Goal: Information Seeking & Learning: Learn about a topic

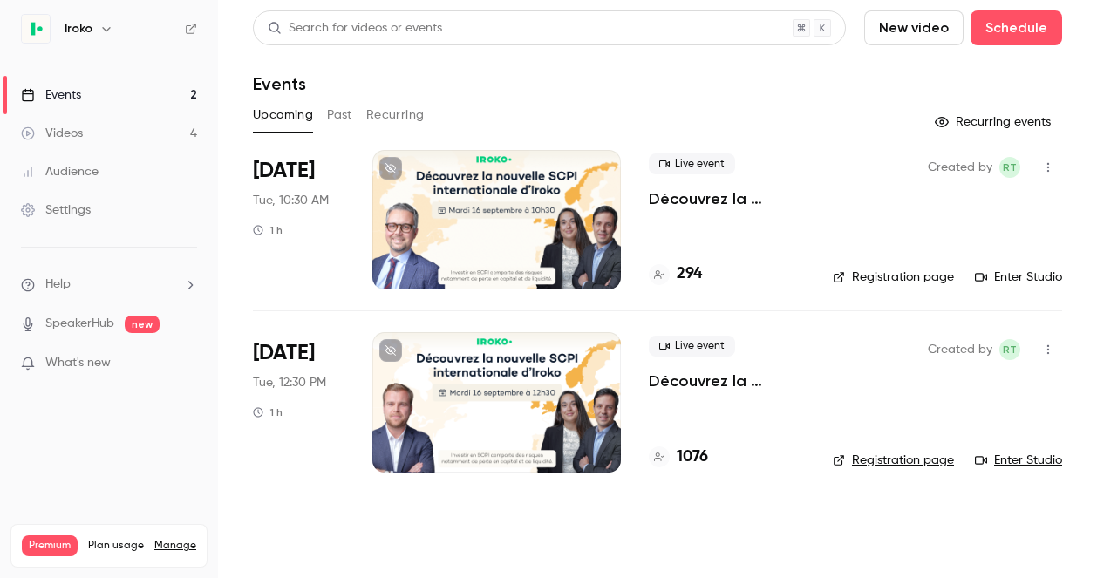
click at [677, 221] on div "Live event Découvrez la nouvelle SCPI internationale d'Iroko 294" at bounding box center [727, 220] width 156 height 140
click at [670, 207] on p "Découvrez la nouvelle SCPI internationale d'Iroko" at bounding box center [727, 198] width 156 height 21
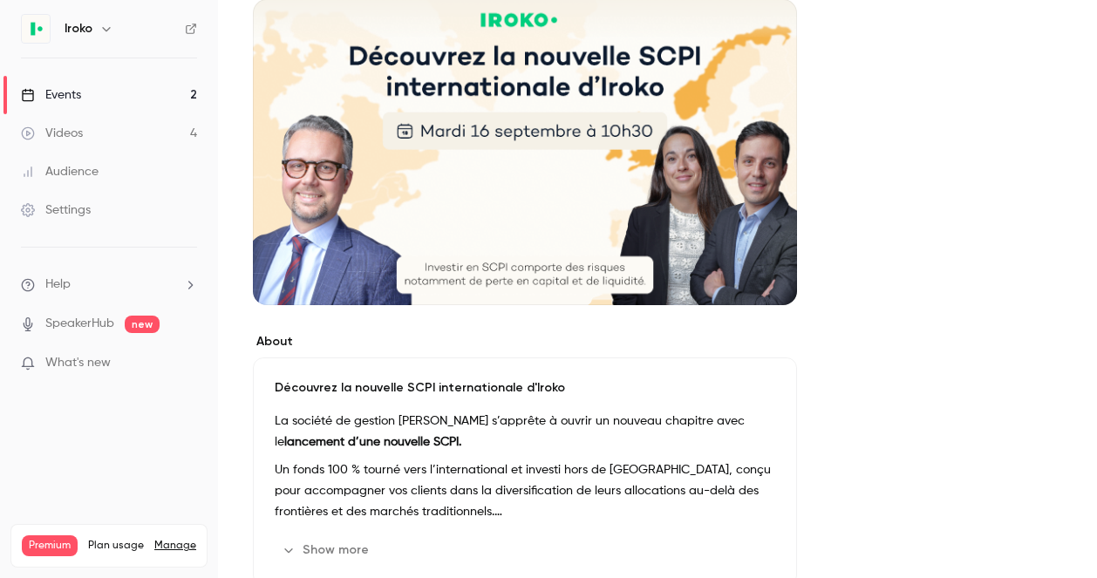
scroll to position [433, 0]
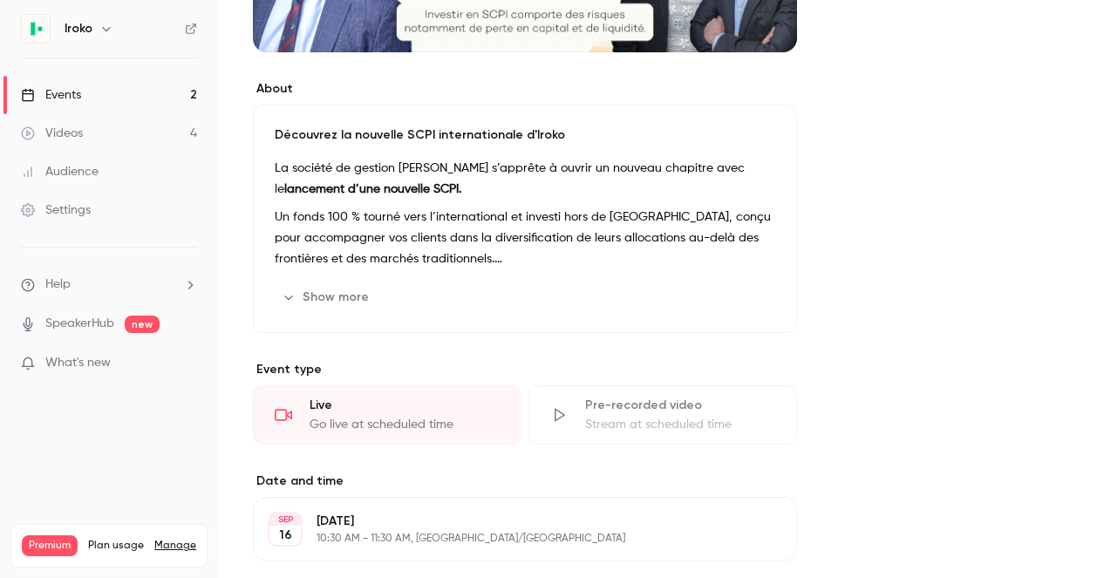
click at [337, 291] on button "Show more" at bounding box center [327, 297] width 105 height 28
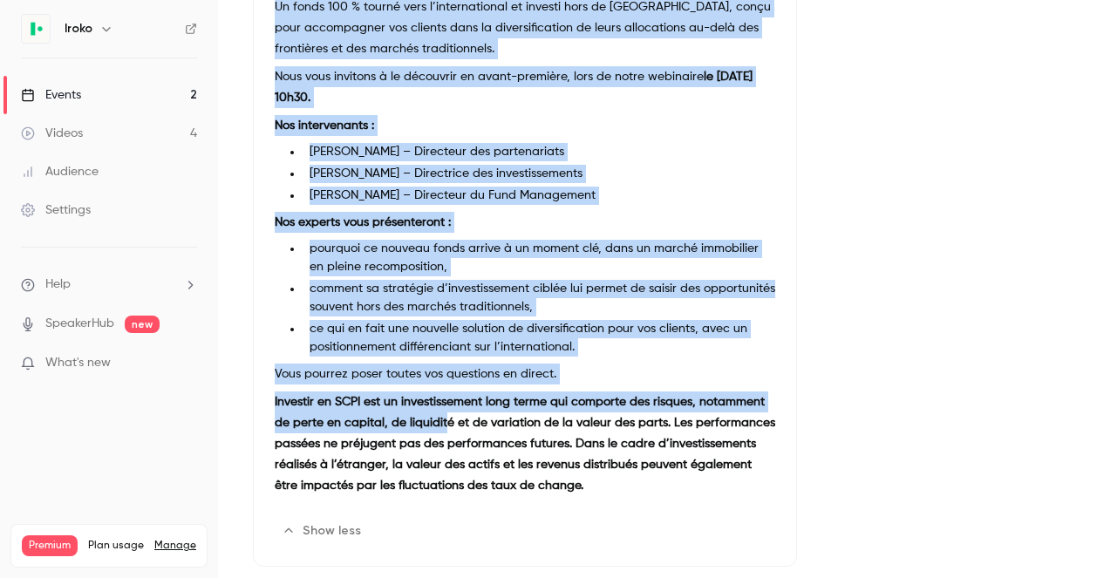
scroll to position [615, 0]
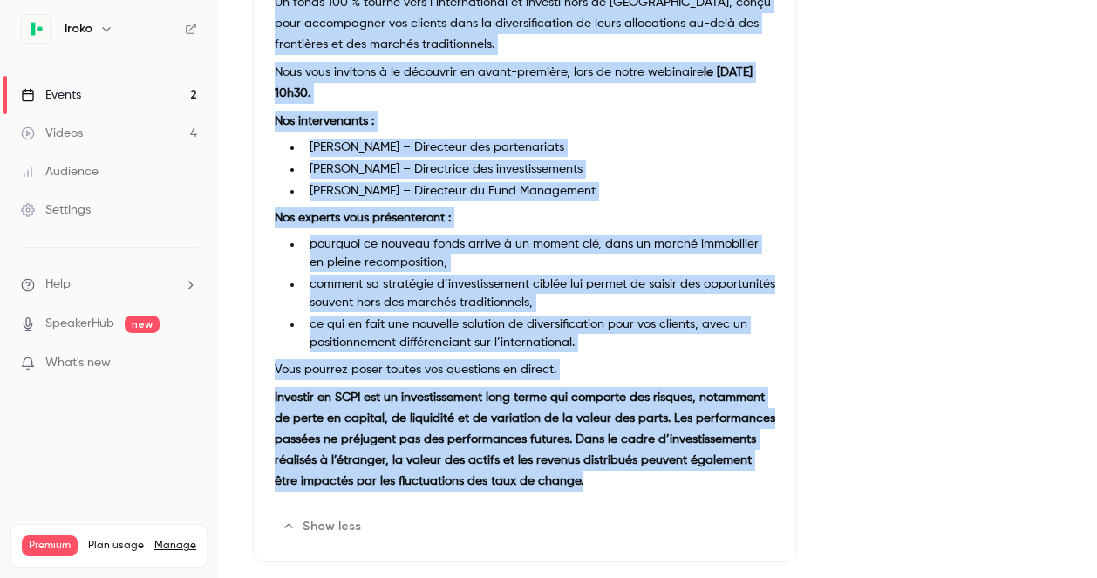
drag, startPoint x: 274, startPoint y: 249, endPoint x: 571, endPoint y: 482, distance: 377.7
click at [571, 482] on div "Découvrez la nouvelle SCPI internationale d'Iroko La société de gestion [PERSON…" at bounding box center [525, 242] width 544 height 640
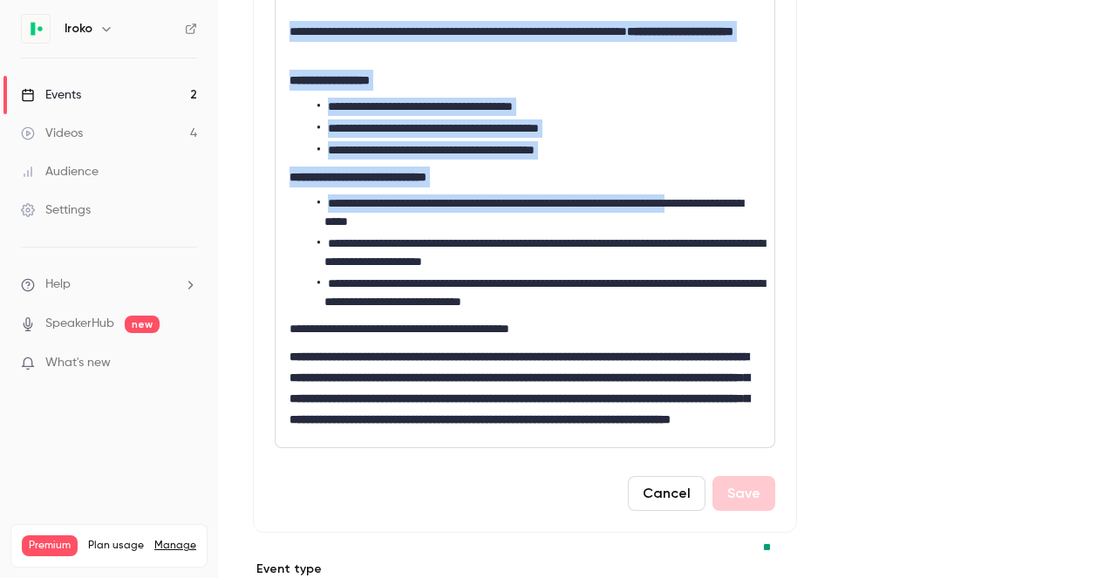
scroll to position [801, 0]
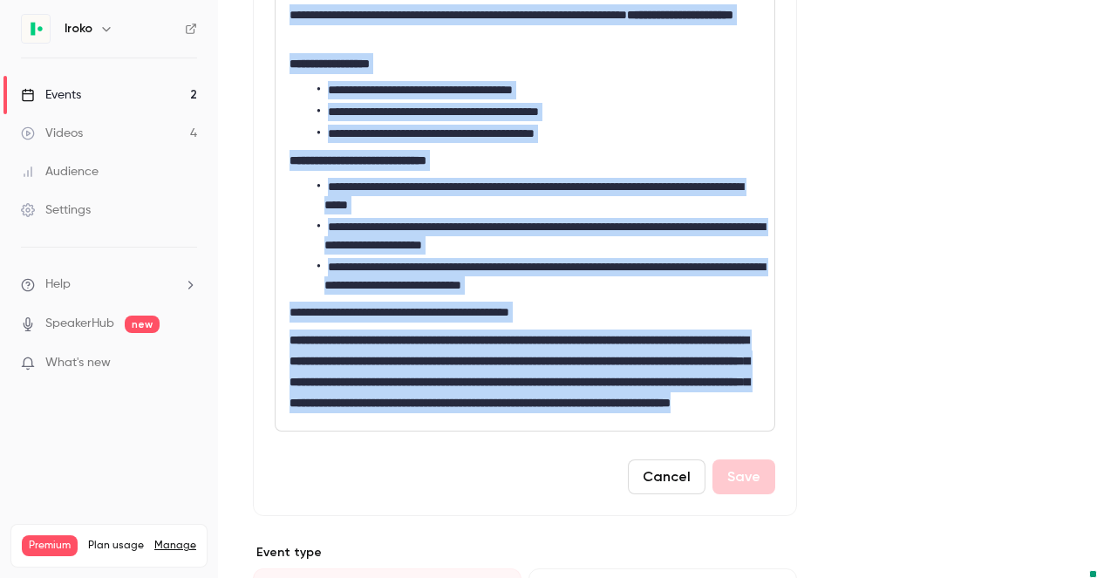
drag, startPoint x: 291, startPoint y: 127, endPoint x: 452, endPoint y: 440, distance: 351.0
click at [452, 431] on div "**********" at bounding box center [525, 153] width 499 height 556
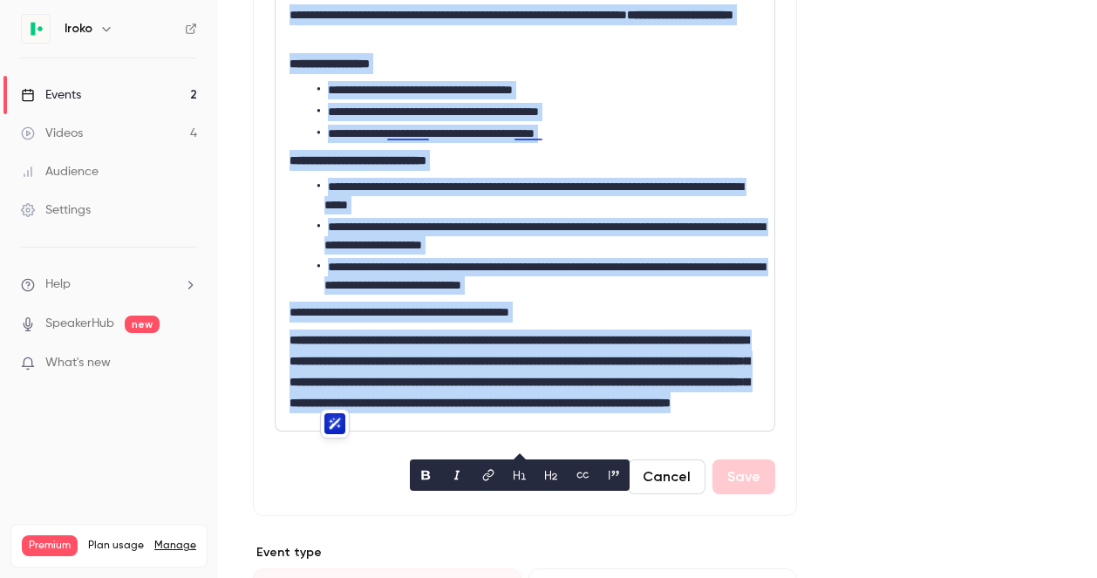
copy div "**********"
